Goal: Task Accomplishment & Management: Manage account settings

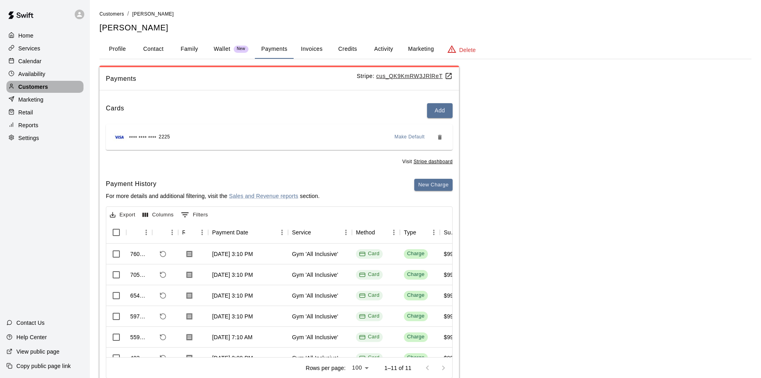
click at [30, 86] on p "Customers" at bounding box center [33, 87] width 30 height 8
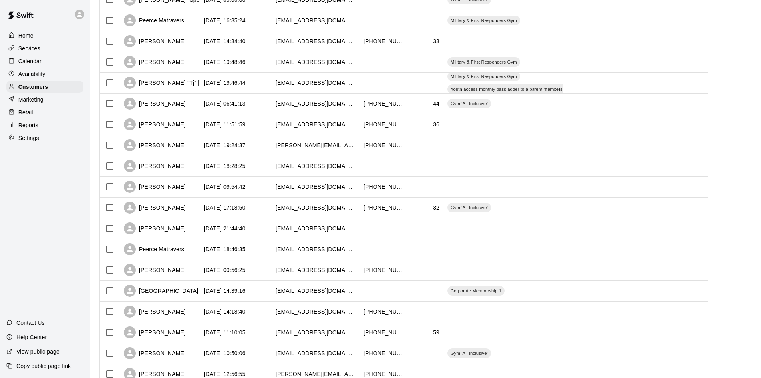
scroll to position [280, 0]
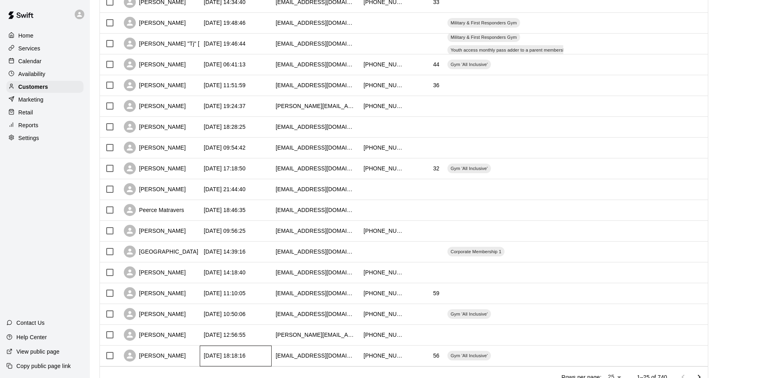
click at [246, 357] on div "2025-07-23 18:18:16" at bounding box center [225, 355] width 42 height 8
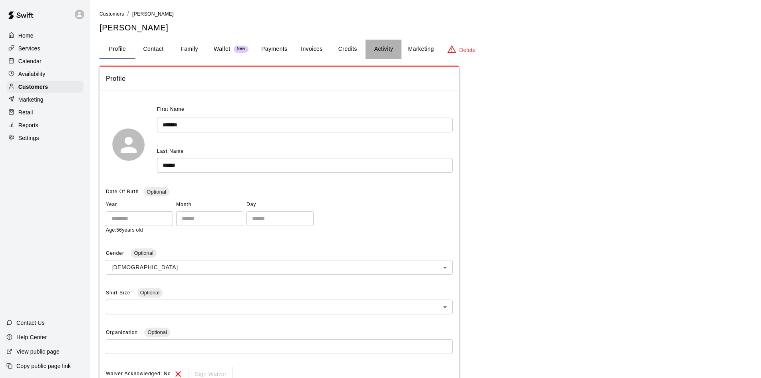
click at [385, 48] on button "Activity" at bounding box center [384, 49] width 36 height 19
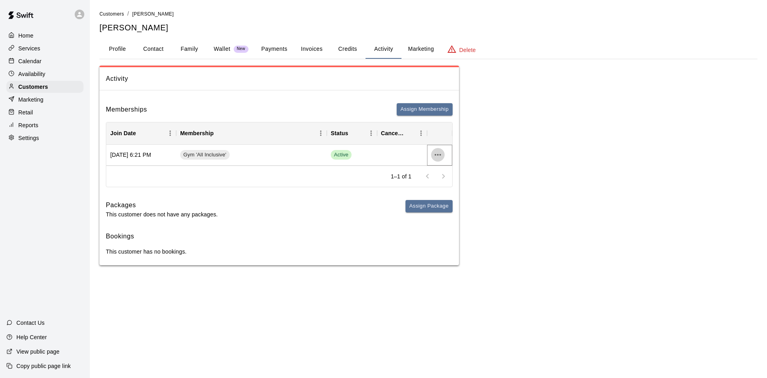
click at [439, 157] on icon "more actions" at bounding box center [438, 155] width 10 height 10
click at [439, 188] on li "Cancel" at bounding box center [453, 184] width 45 height 13
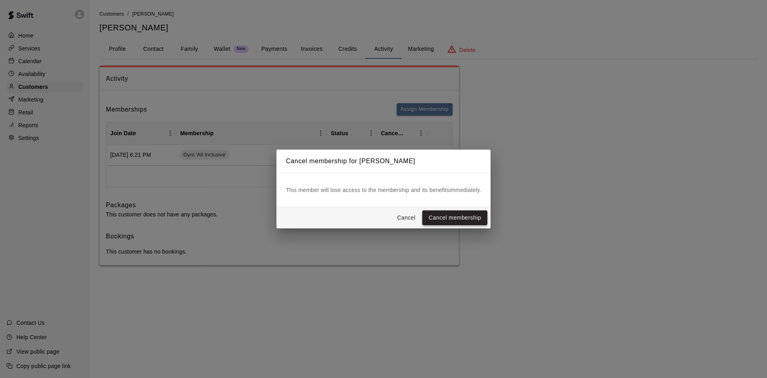
click at [442, 212] on button "Cancel membership" at bounding box center [454, 217] width 65 height 15
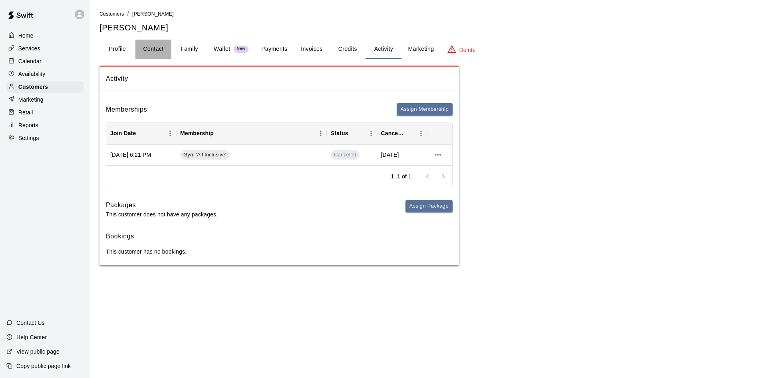
click at [154, 52] on button "Contact" at bounding box center [153, 49] width 36 height 19
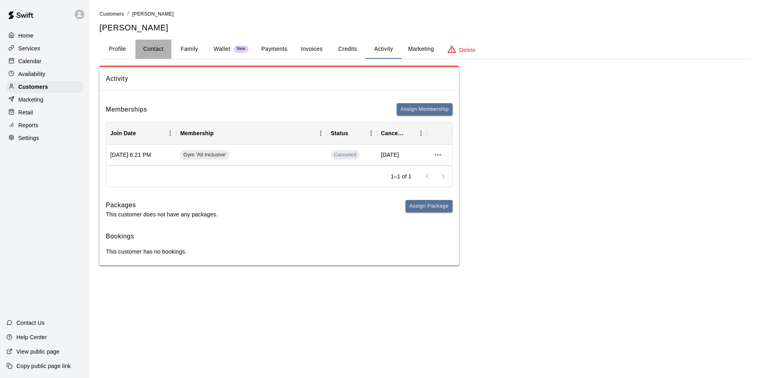
select select "**"
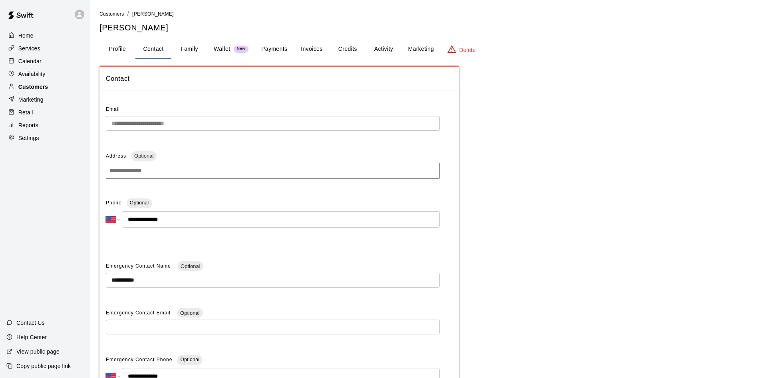
click at [51, 90] on div "Customers" at bounding box center [44, 87] width 77 height 12
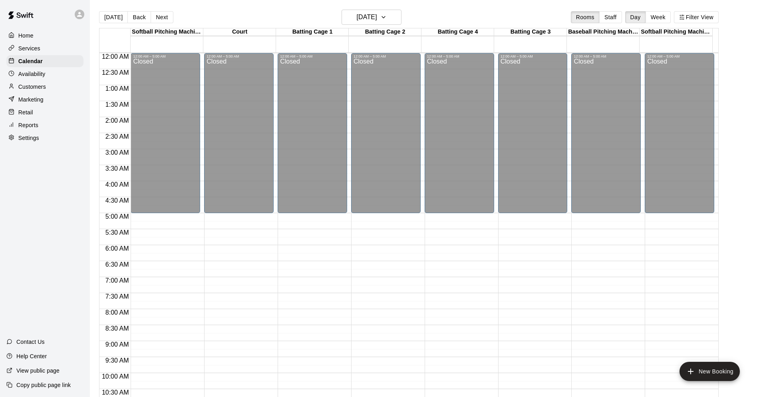
scroll to position [415, 0]
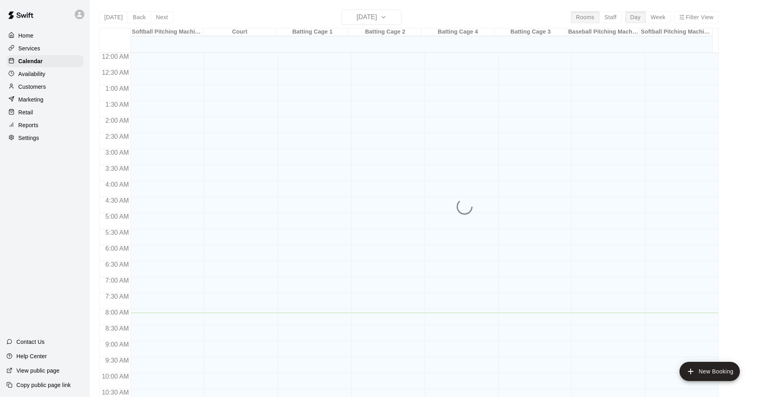
scroll to position [259, 0]
